Goal: Information Seeking & Learning: Learn about a topic

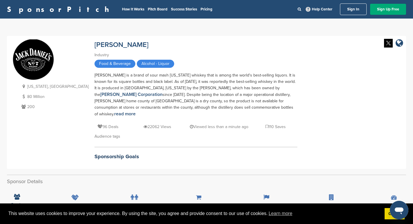
click at [223, 89] on div "[PERSON_NAME] is a brand of sour mash [US_STATE] whiskey that is among the worl…" at bounding box center [196, 94] width 203 height 45
click at [163, 92] on link "[PERSON_NAME] Corporation" at bounding box center [131, 95] width 62 height 6
